Goal: Information Seeking & Learning: Learn about a topic

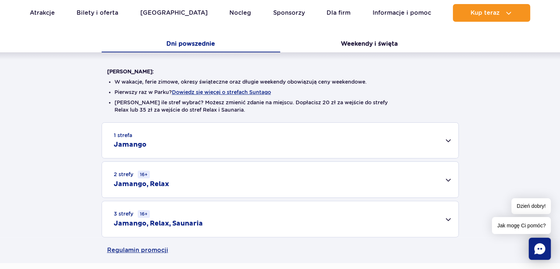
scroll to position [155, 0]
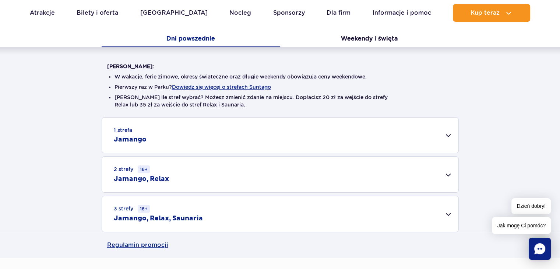
click at [450, 174] on div "2 strefy 16+ Jamango, Relax" at bounding box center [280, 174] width 356 height 36
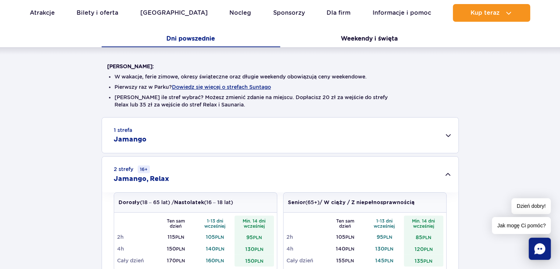
click at [442, 136] on div "1 strefa Jamango" at bounding box center [280, 134] width 356 height 35
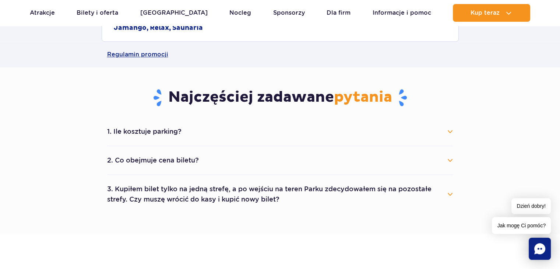
scroll to position [572, 0]
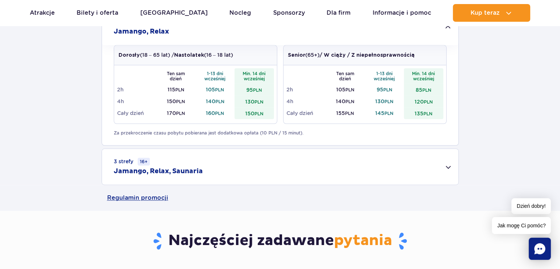
click at [447, 167] on div "3 strefy 16+ Jamango, Relax, Saunaria" at bounding box center [280, 167] width 356 height 36
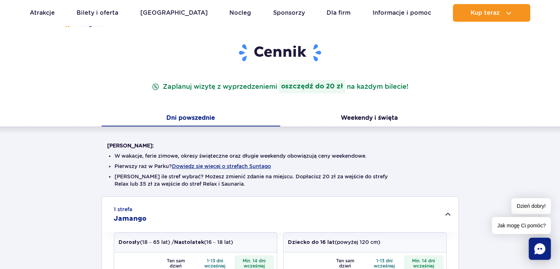
scroll to position [60, 0]
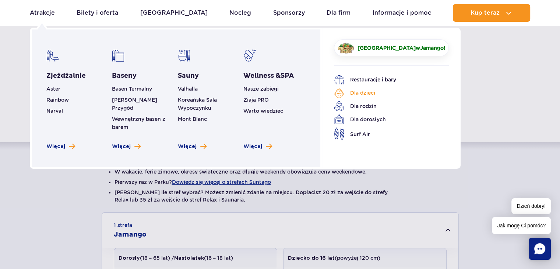
click at [366, 95] on link "Dla dzieci" at bounding box center [386, 93] width 104 height 10
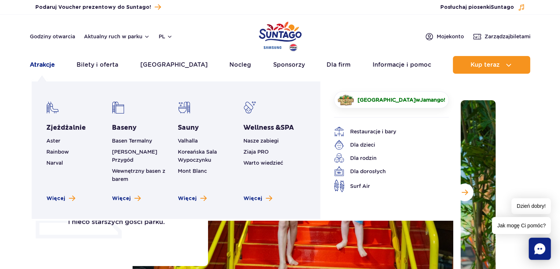
click at [47, 68] on link "Atrakcje" at bounding box center [42, 65] width 25 height 18
